Goal: Information Seeking & Learning: Learn about a topic

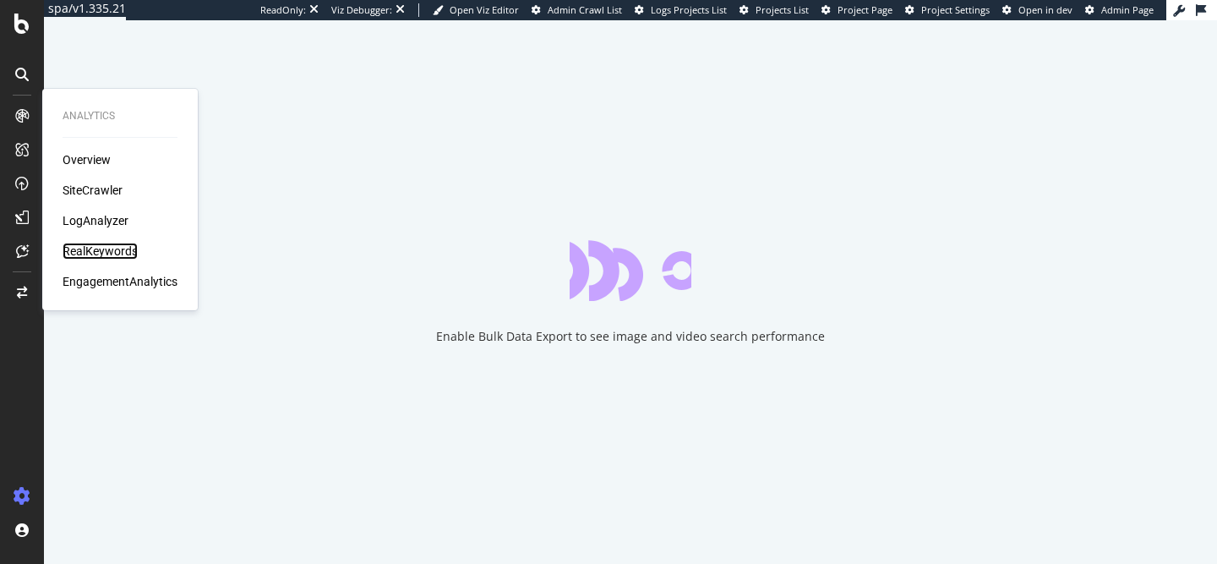
click at [96, 248] on div "RealKeywords" at bounding box center [100, 251] width 75 height 17
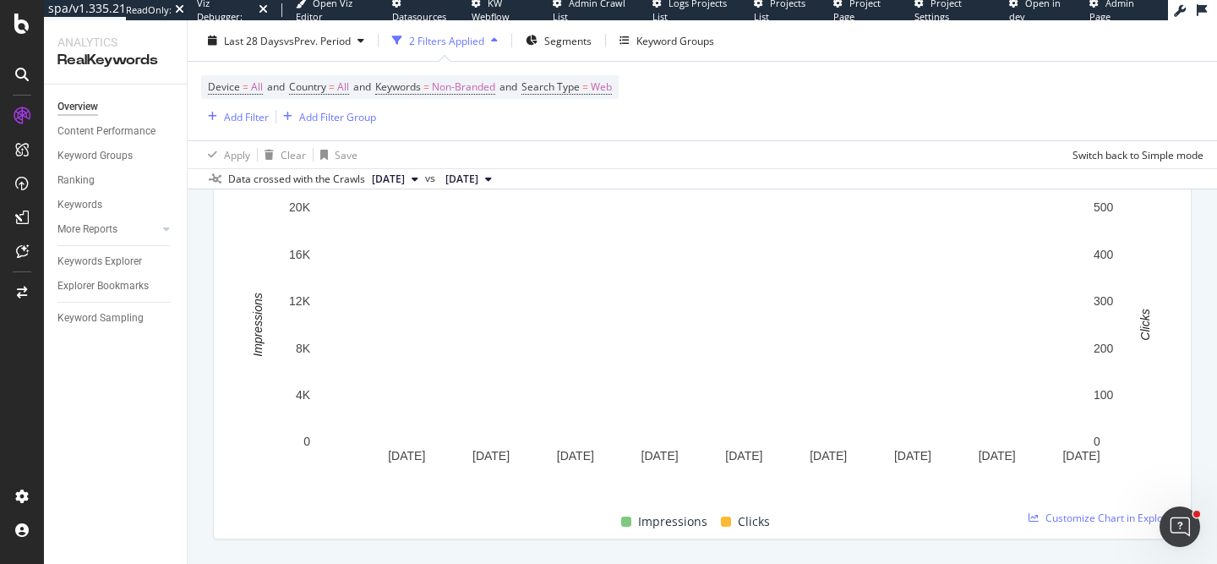
scroll to position [196, 0]
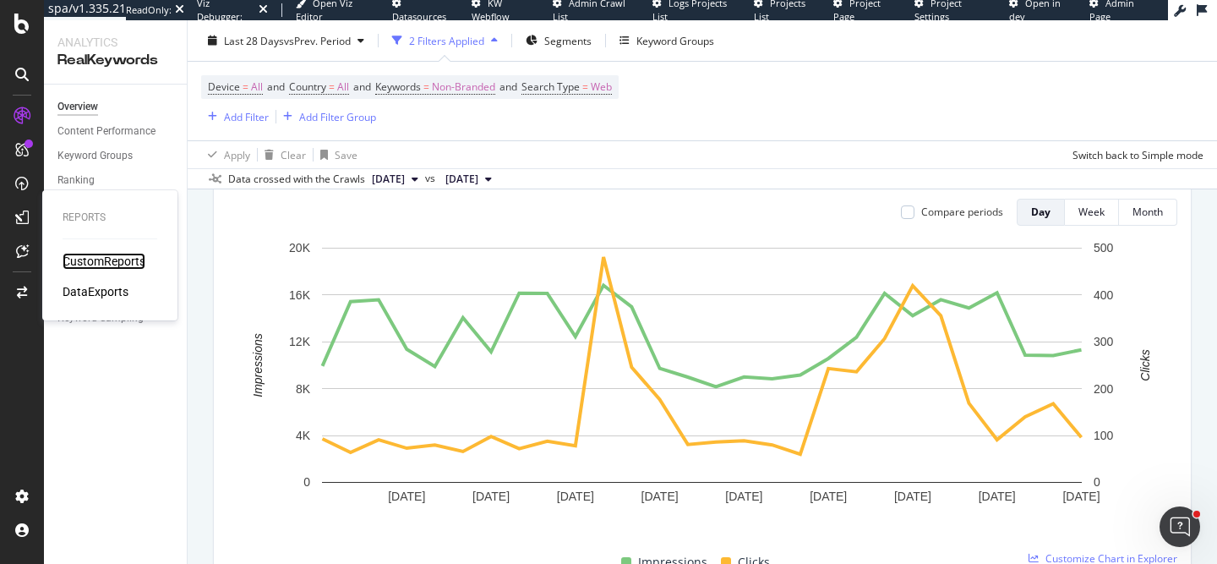
click at [110, 259] on div "CustomReports" at bounding box center [104, 261] width 83 height 17
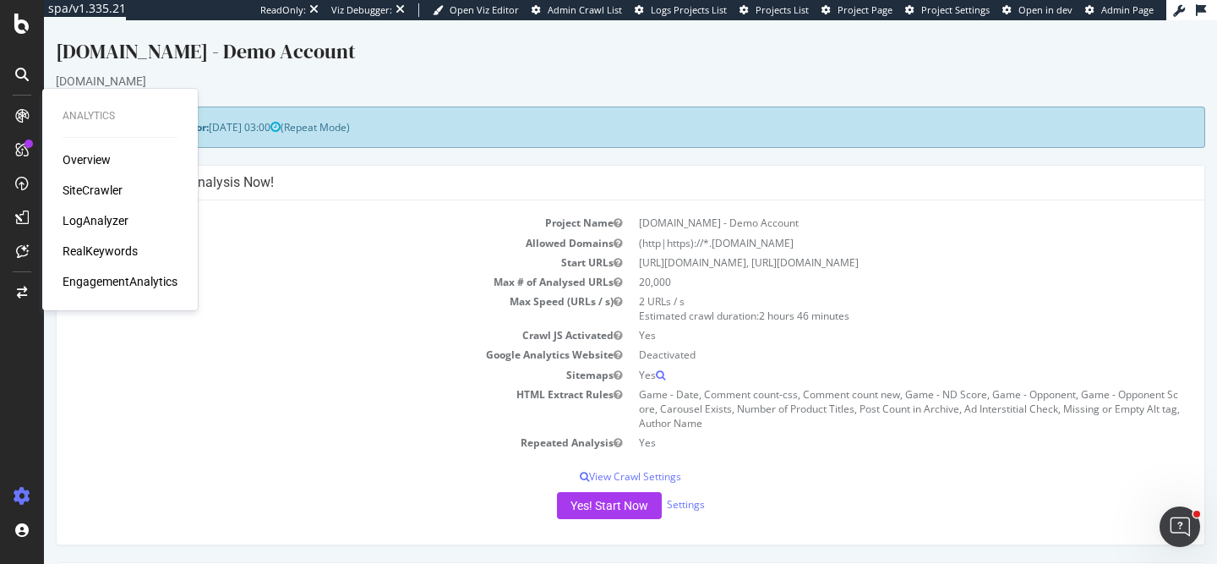
click at [83, 210] on div "Overview SiteCrawler LogAnalyzer RealKeywords EngagementAnalytics" at bounding box center [120, 220] width 115 height 139
click at [83, 216] on div "LogAnalyzer" at bounding box center [96, 220] width 66 height 17
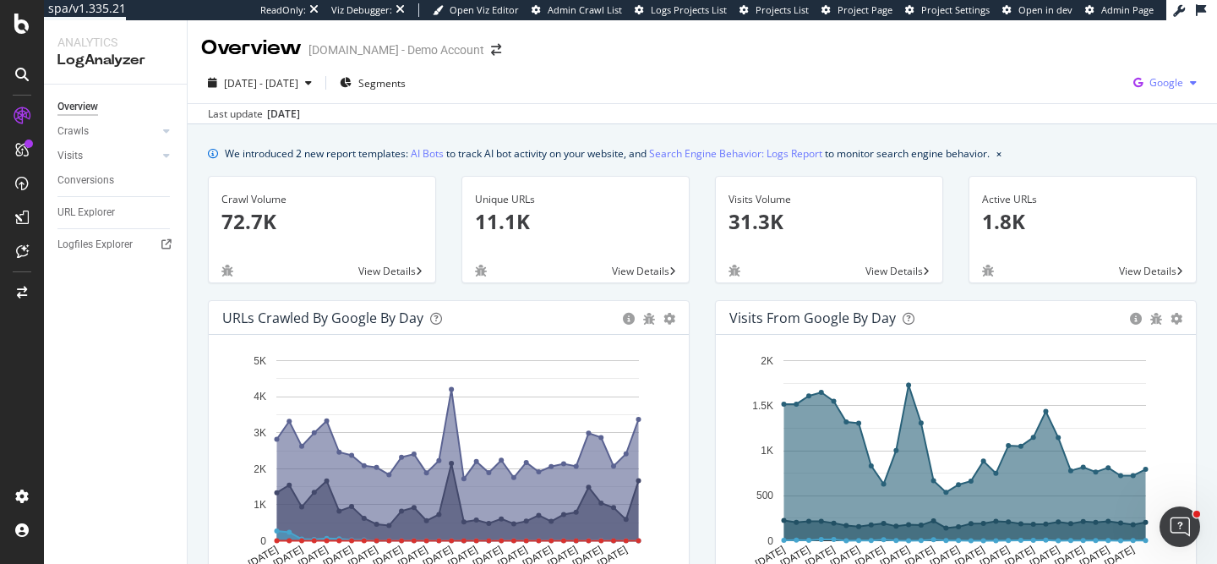
click at [1148, 92] on icon "button" at bounding box center [1137, 83] width 23 height 24
click at [1075, 101] on span "OpenAI" at bounding box center [1081, 98] width 63 height 15
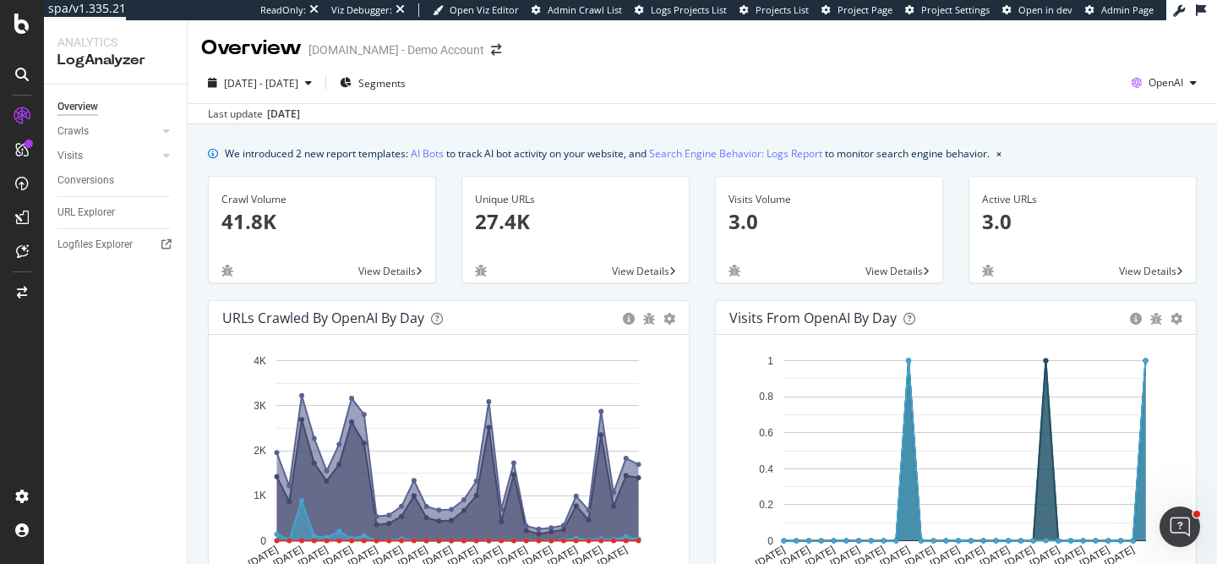
scroll to position [865, 0]
